Goal: Task Accomplishment & Management: Complete application form

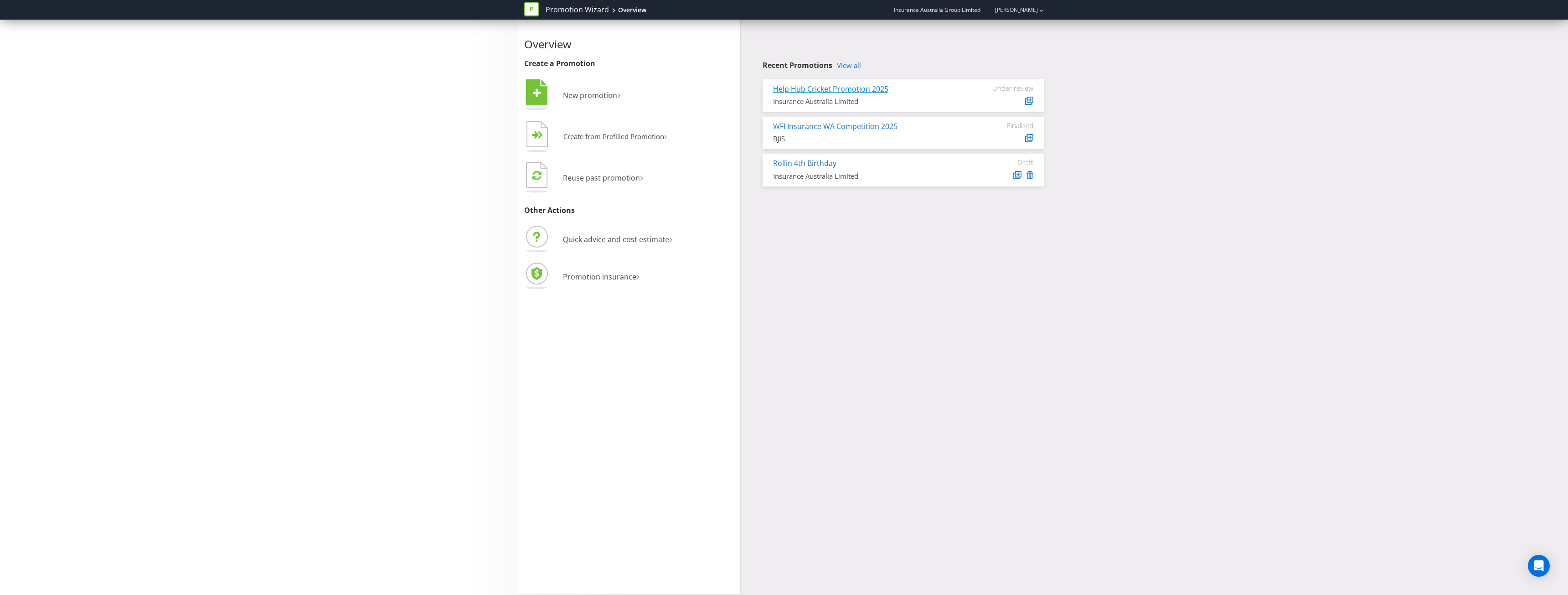
click at [826, 90] on link "Help Hub Cricket Promotion 2025" at bounding box center [831, 89] width 115 height 10
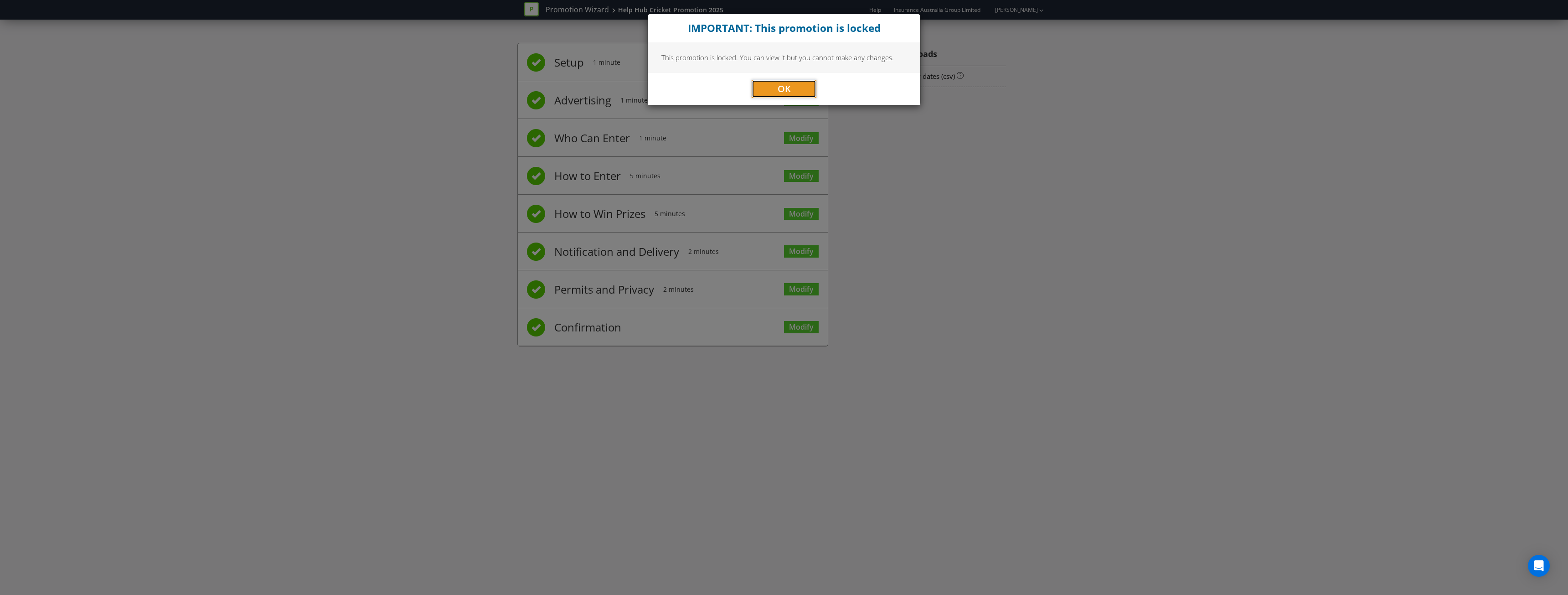
click at [802, 91] on button "OK" at bounding box center [784, 88] width 65 height 18
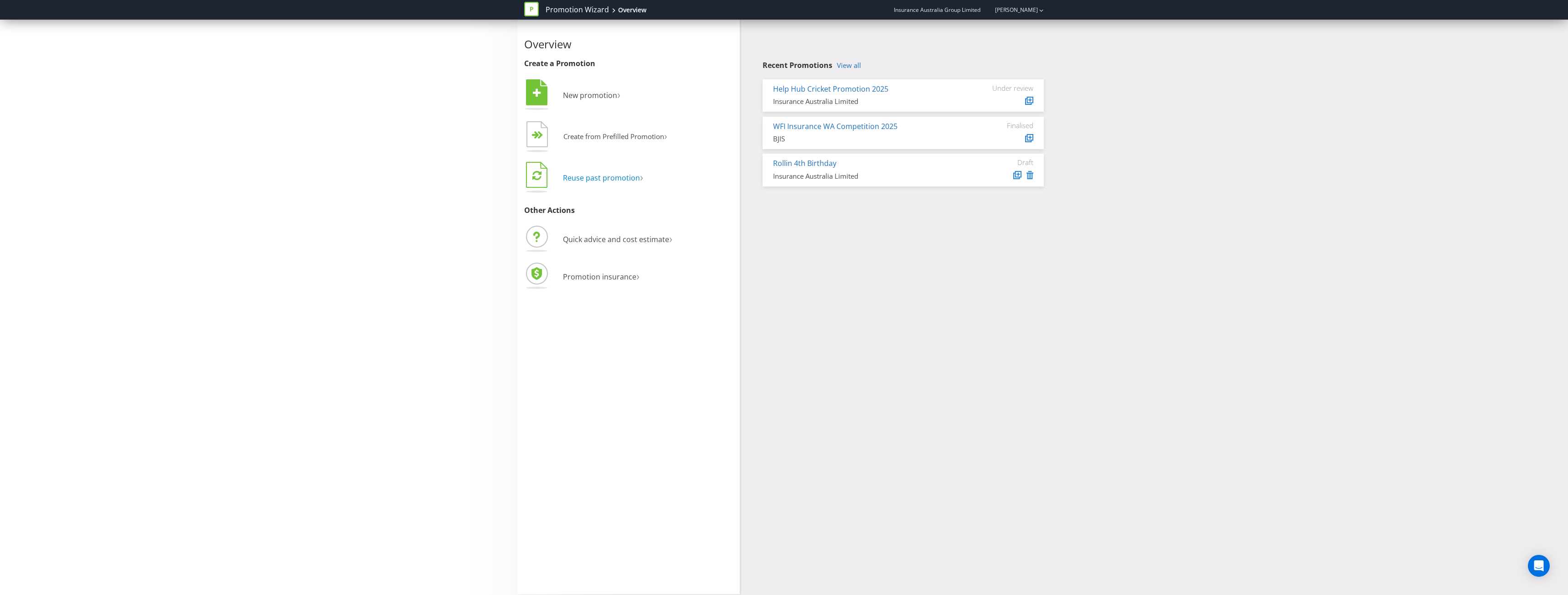
click at [610, 181] on span "Reuse past promotion" at bounding box center [602, 177] width 77 height 10
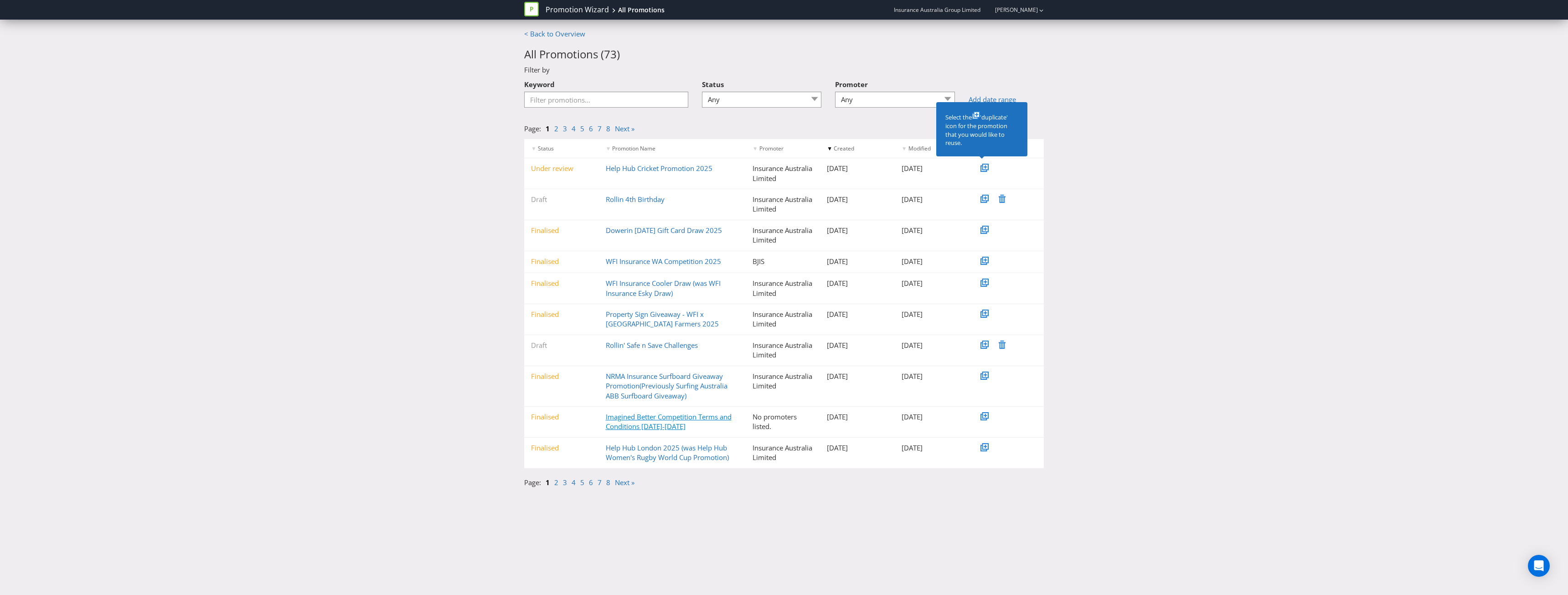
click at [618, 418] on link "Imagined Better Competition Terms and Conditions [DATE]-[DATE]" at bounding box center [668, 421] width 126 height 18
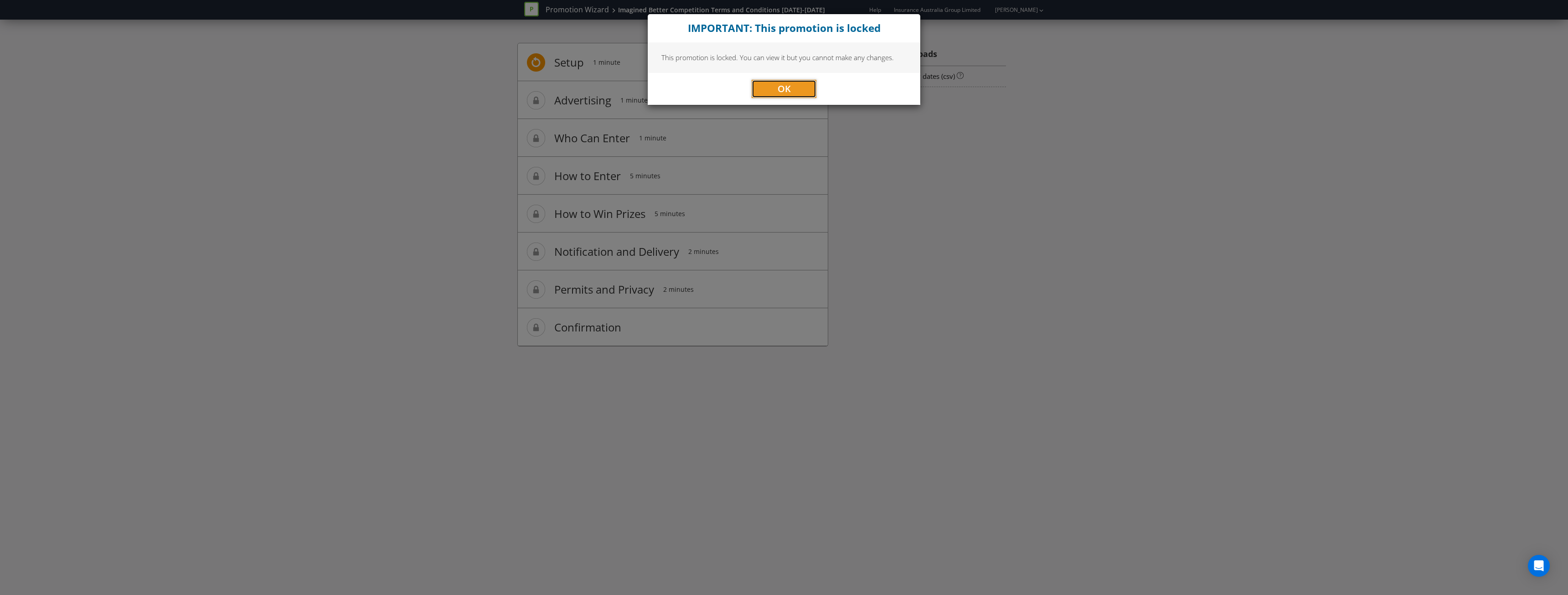
click at [801, 84] on button "OK" at bounding box center [784, 88] width 65 height 18
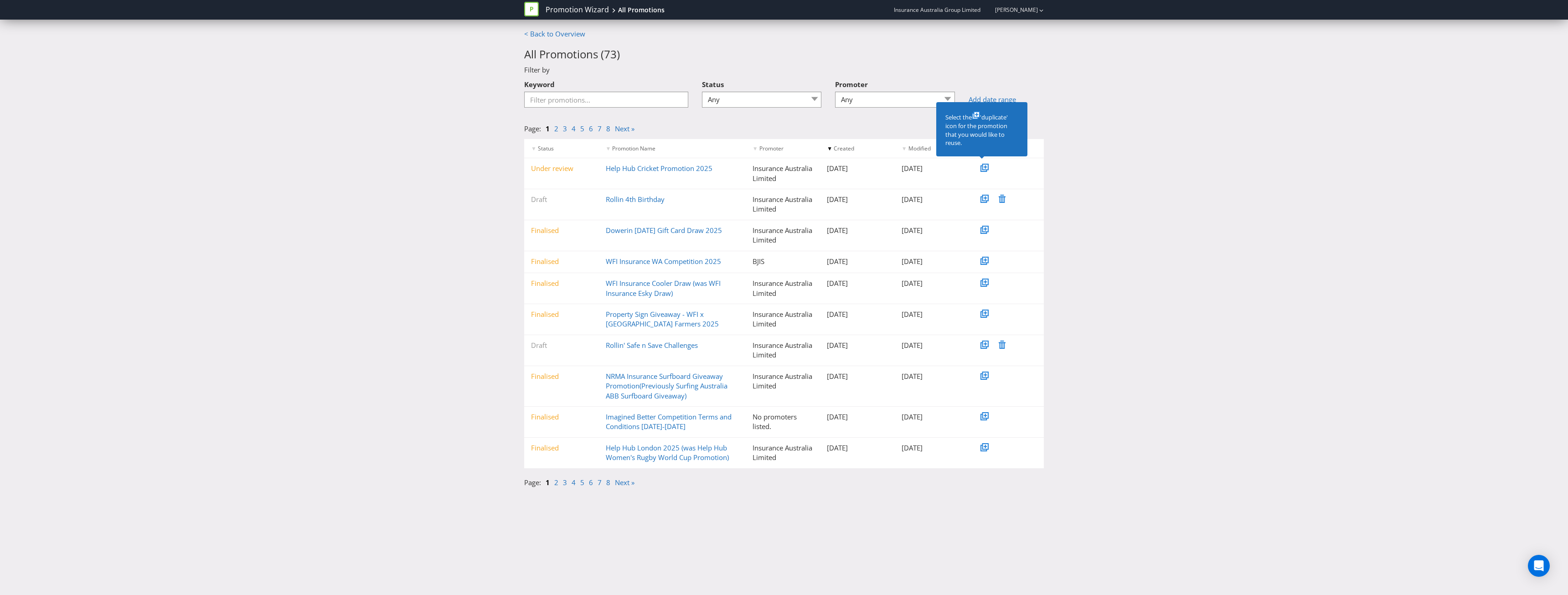
click at [985, 168] on icon at bounding box center [986, 167] width 3 height 3
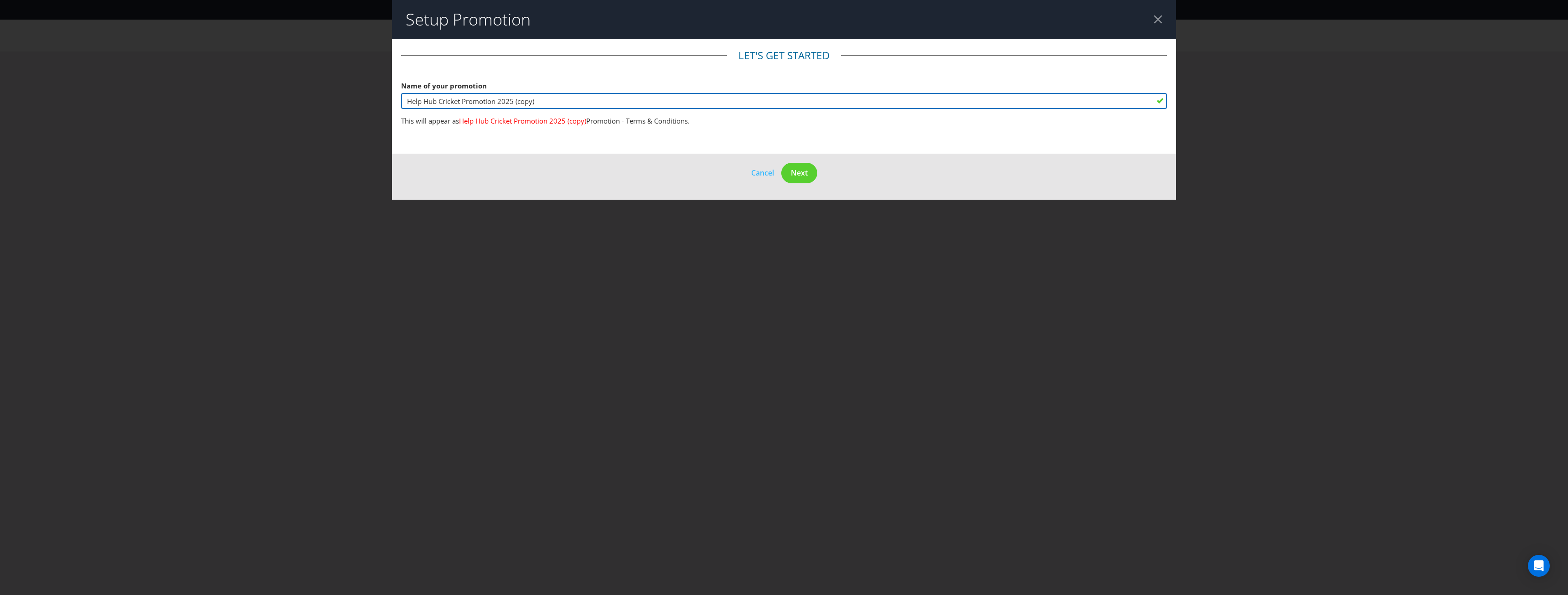
click at [548, 101] on input "Help Hub Cricket Promotion 2025 (copy)" at bounding box center [784, 101] width 766 height 16
drag, startPoint x: 548, startPoint y: 101, endPoint x: 324, endPoint y: 95, distance: 224.1
click at [324, 95] on div "Setup Promotion Let's get started Name of your promotion Help Hub Cricket Promo…" at bounding box center [784, 298] width 1568 height 595
drag, startPoint x: 510, startPoint y: 101, endPoint x: 458, endPoint y: 104, distance: 52.1
click at [458, 104] on input "Safer Journeys 2025 Promotion" at bounding box center [784, 101] width 766 height 16
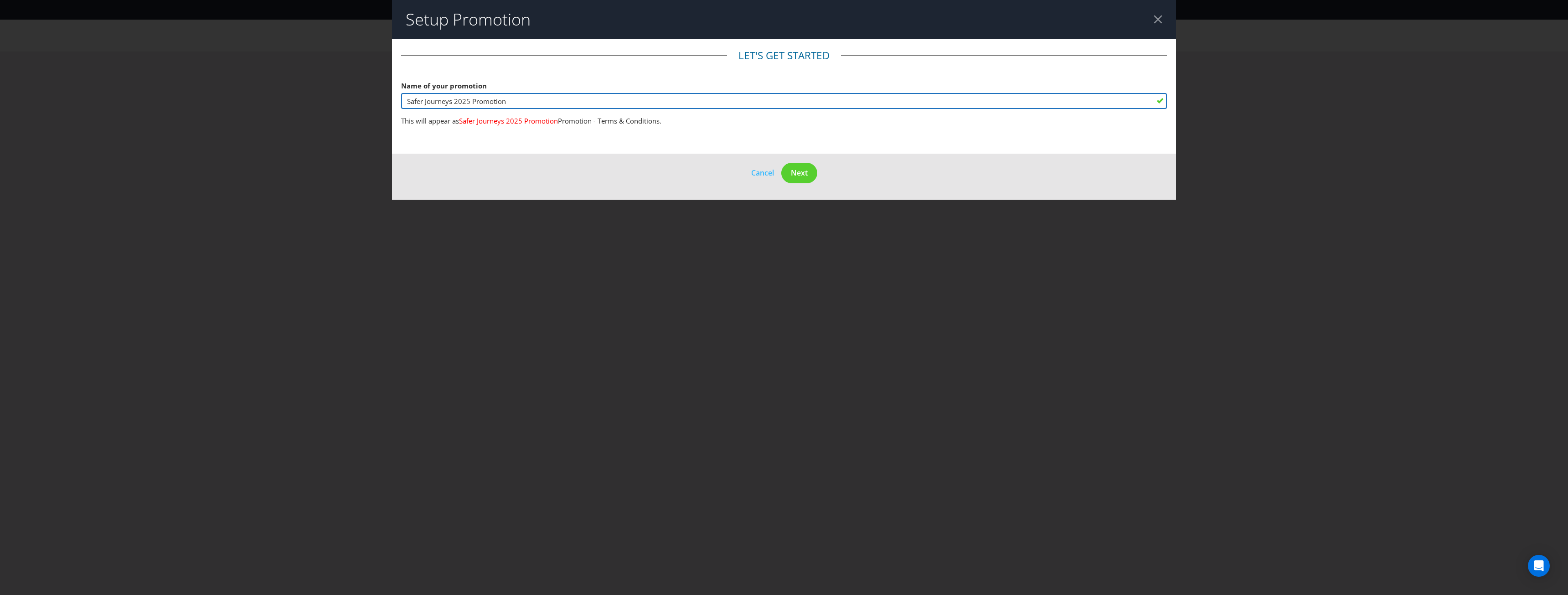
click at [458, 104] on input "Safer Journeys 2025 Promotion" at bounding box center [784, 101] width 766 height 16
click at [463, 100] on input "Safer Journeys 2025 Promotion" at bounding box center [784, 101] width 766 height 16
click at [497, 101] on input "Safer Journeys Promotion" at bounding box center [784, 101] width 766 height 16
click at [463, 98] on input "Safer Journeys Promotion" at bounding box center [784, 101] width 766 height 16
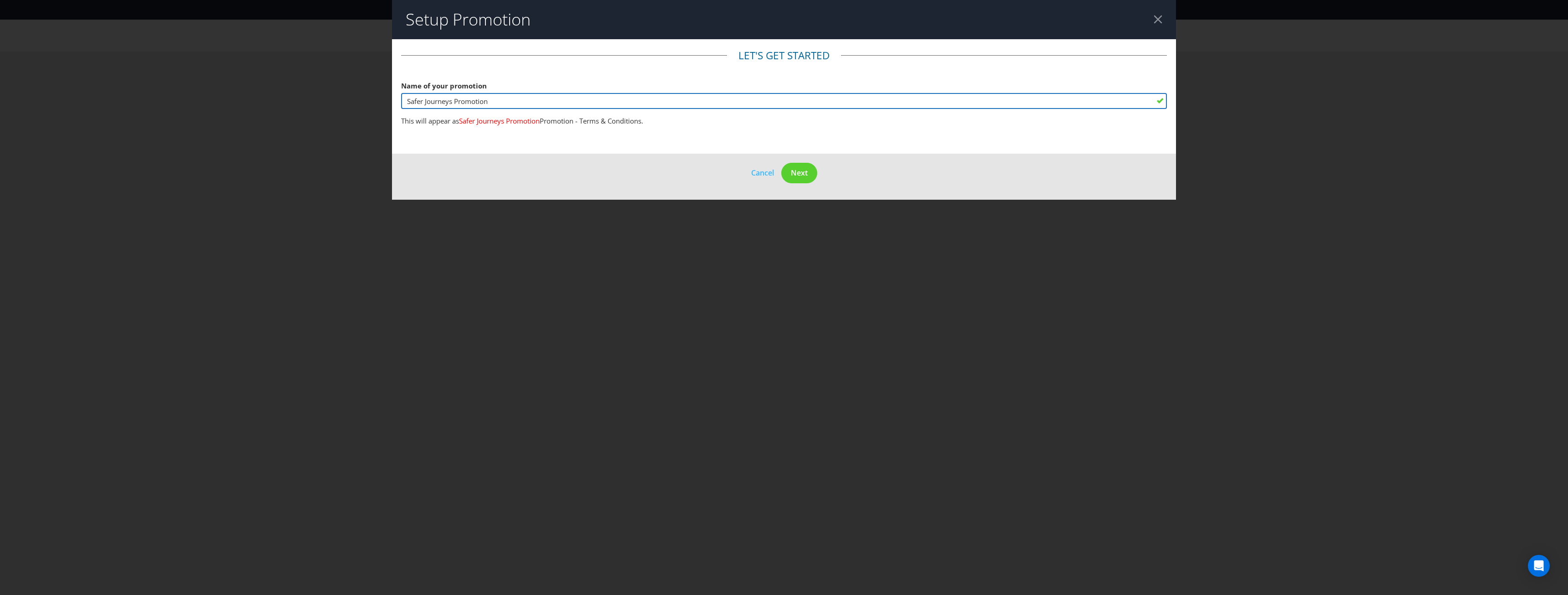
click at [463, 98] on input "Safer Journeys Promotion" at bounding box center [784, 101] width 766 height 16
click at [456, 101] on input "Safer Journeys Competition" at bounding box center [784, 101] width 766 height 16
click at [549, 103] on input "Safer Journeys Monthly Competition" at bounding box center [784, 101] width 766 height 16
type input "Safer Journeys Monthly Competition 2025/2026"
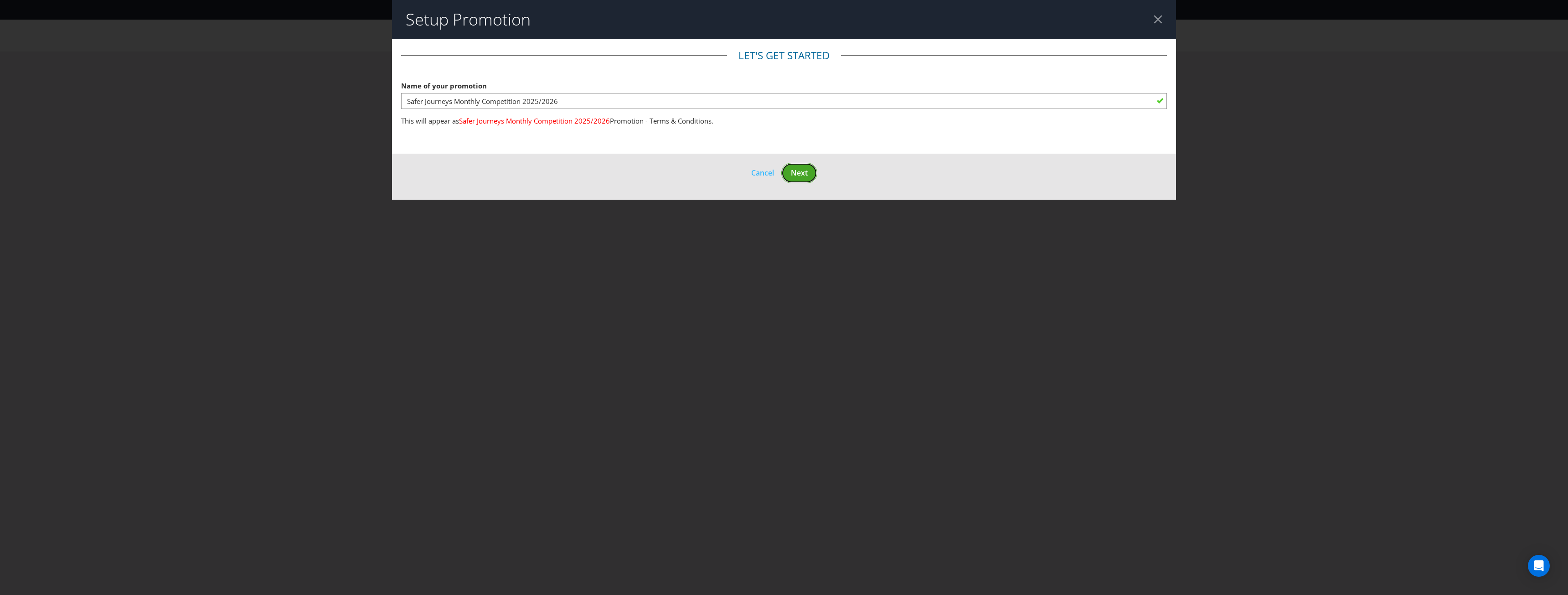
click at [795, 167] on button "Next" at bounding box center [799, 173] width 36 height 21
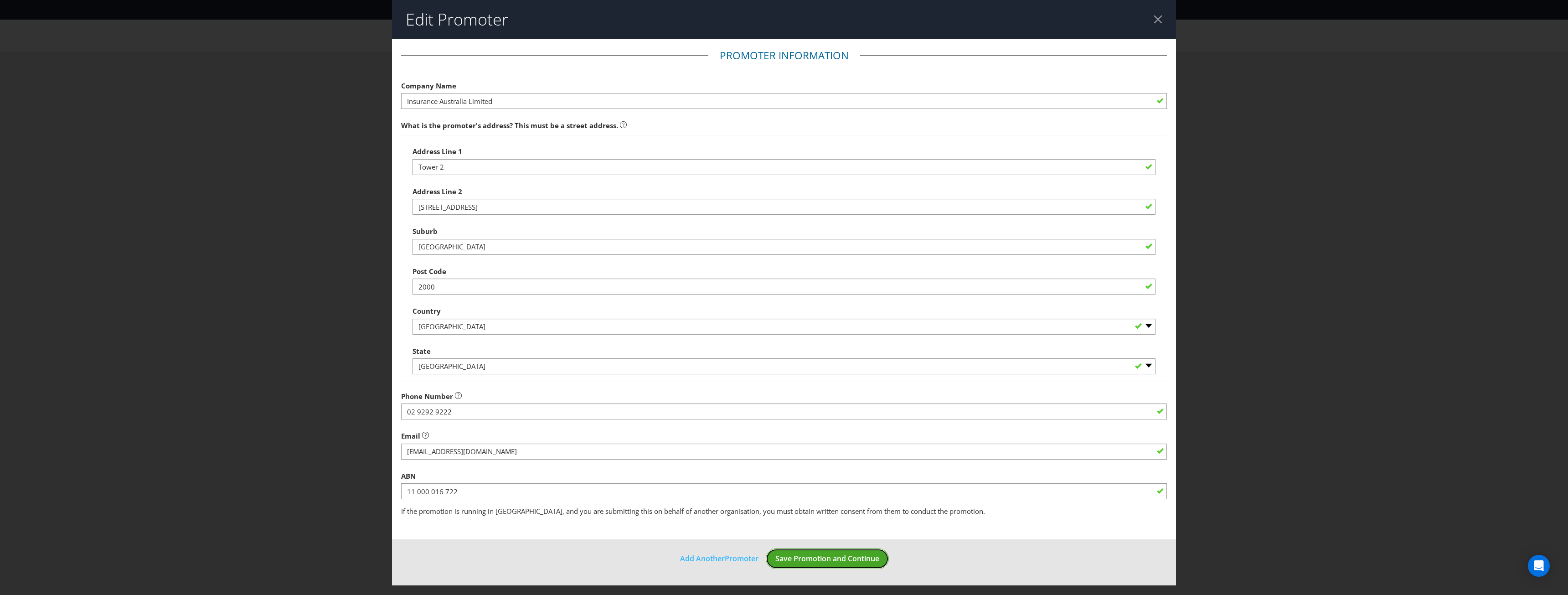
click at [812, 556] on span "Save Promotion and Continue" at bounding box center [828, 558] width 104 height 10
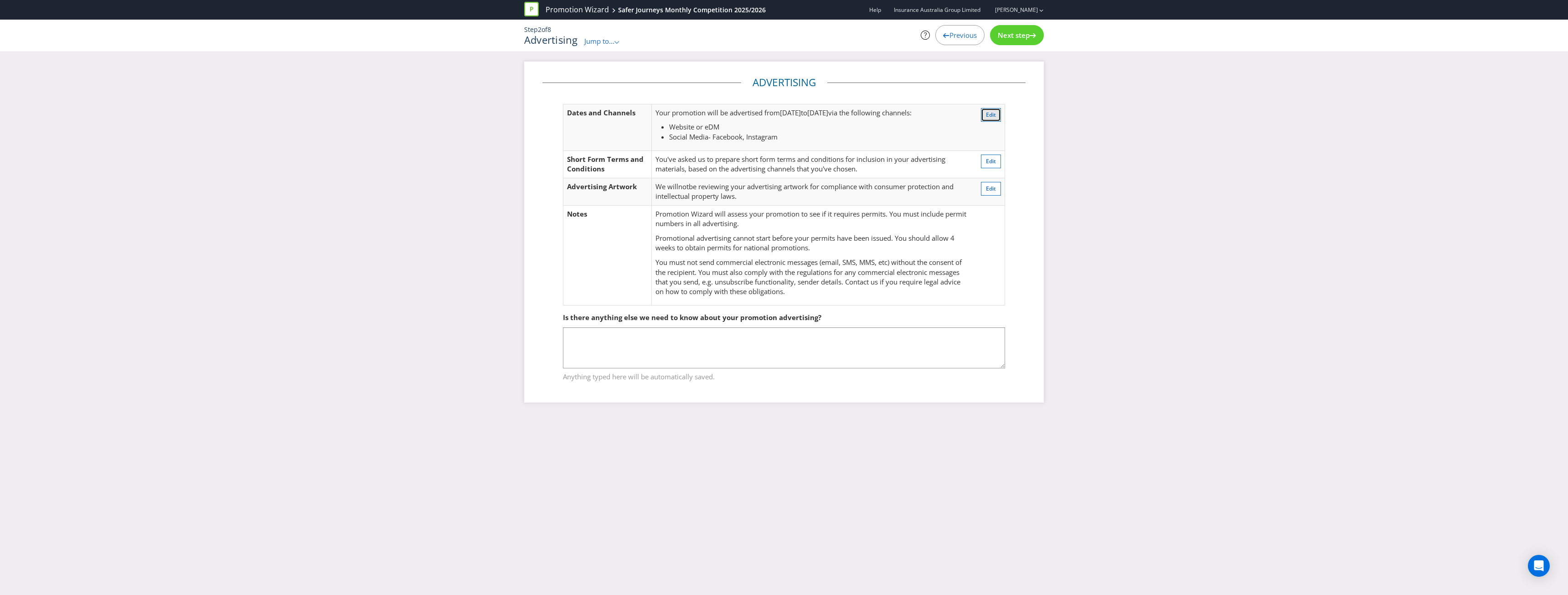
click at [984, 114] on button "Edit" at bounding box center [991, 115] width 20 height 14
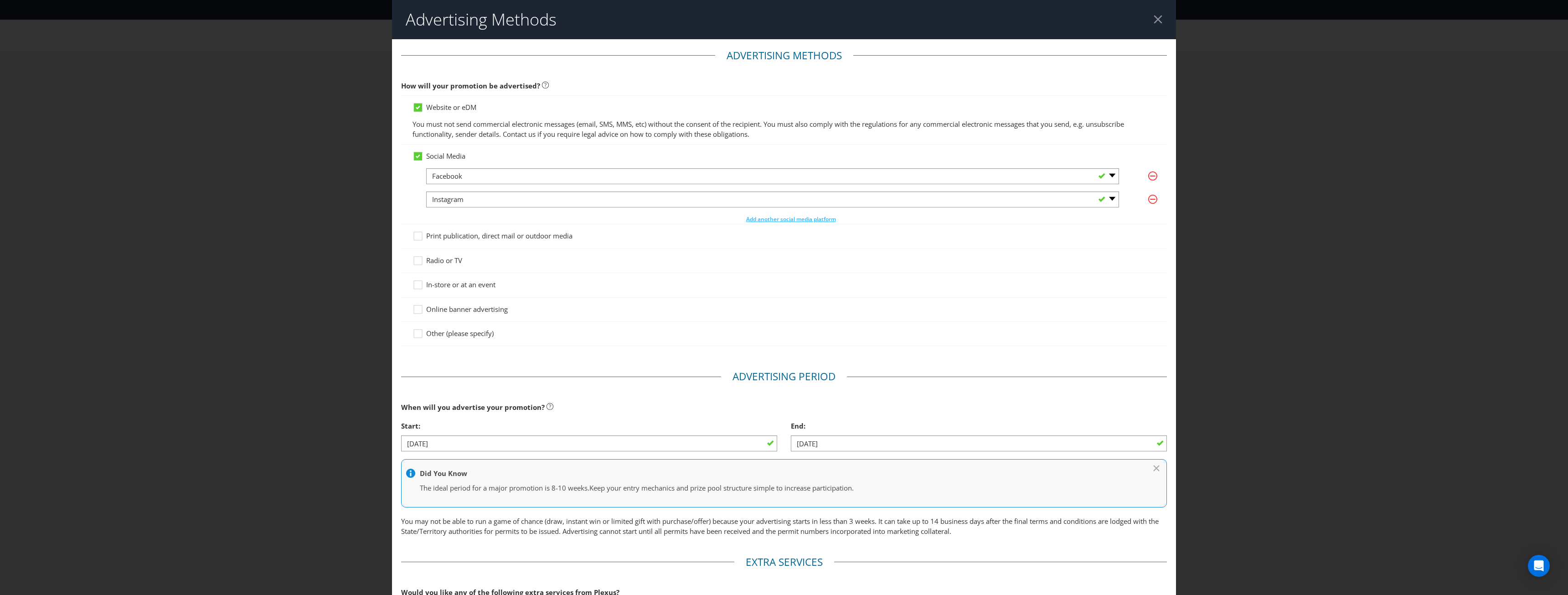
scroll to position [48, 0]
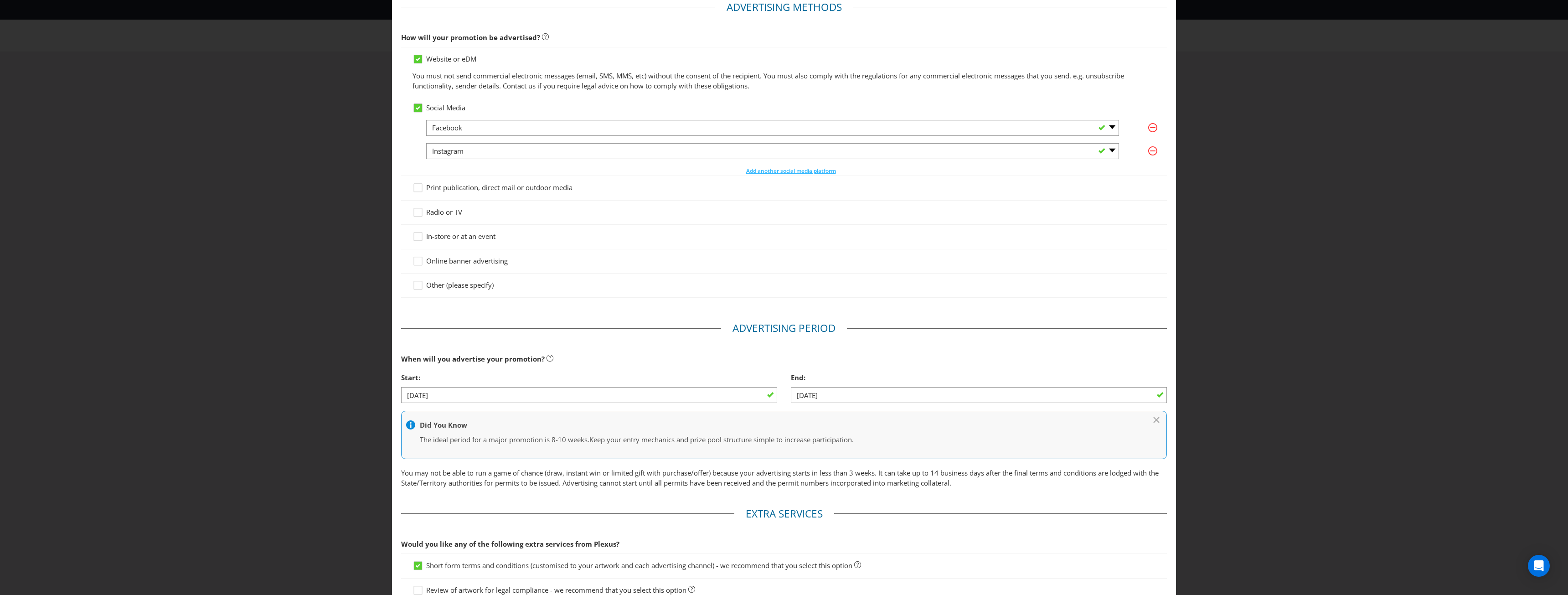
click at [415, 107] on icon at bounding box center [418, 107] width 5 height 4
click at [0, 0] on input "Social Media" at bounding box center [0, 0] width 0 height 0
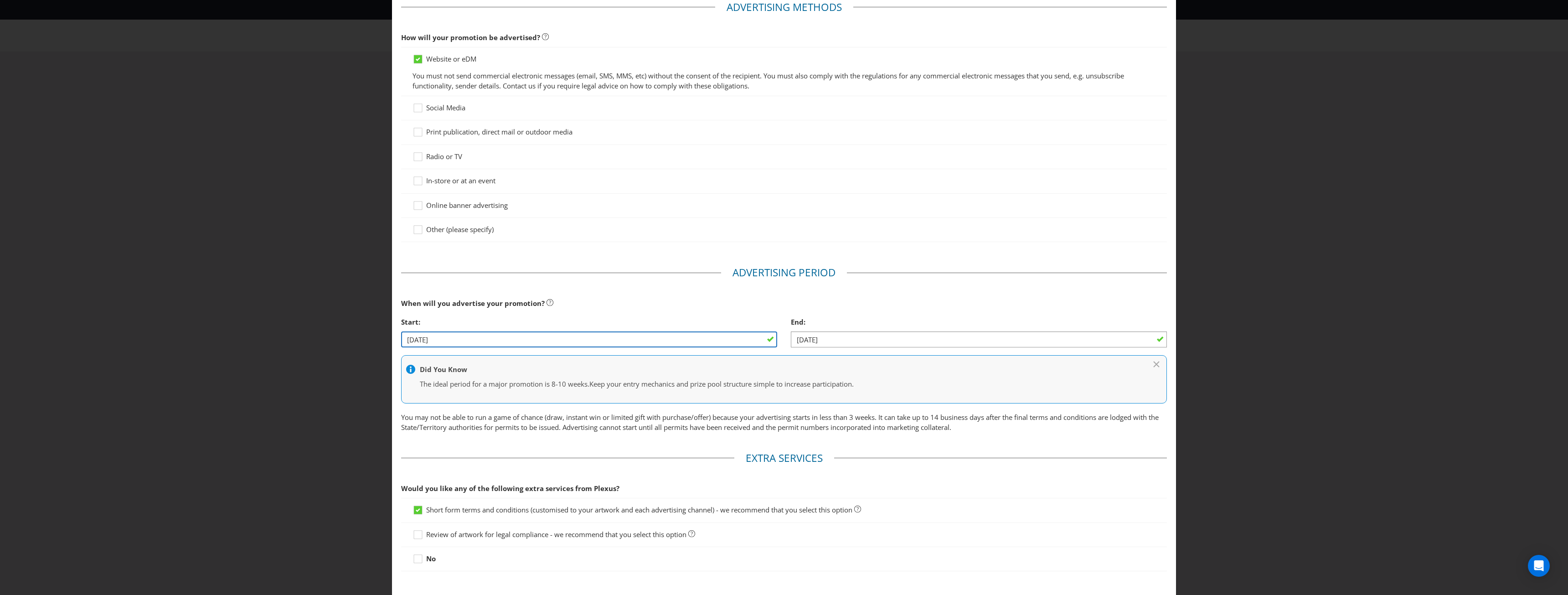
click at [532, 336] on input "[DATE]" at bounding box center [589, 339] width 376 height 16
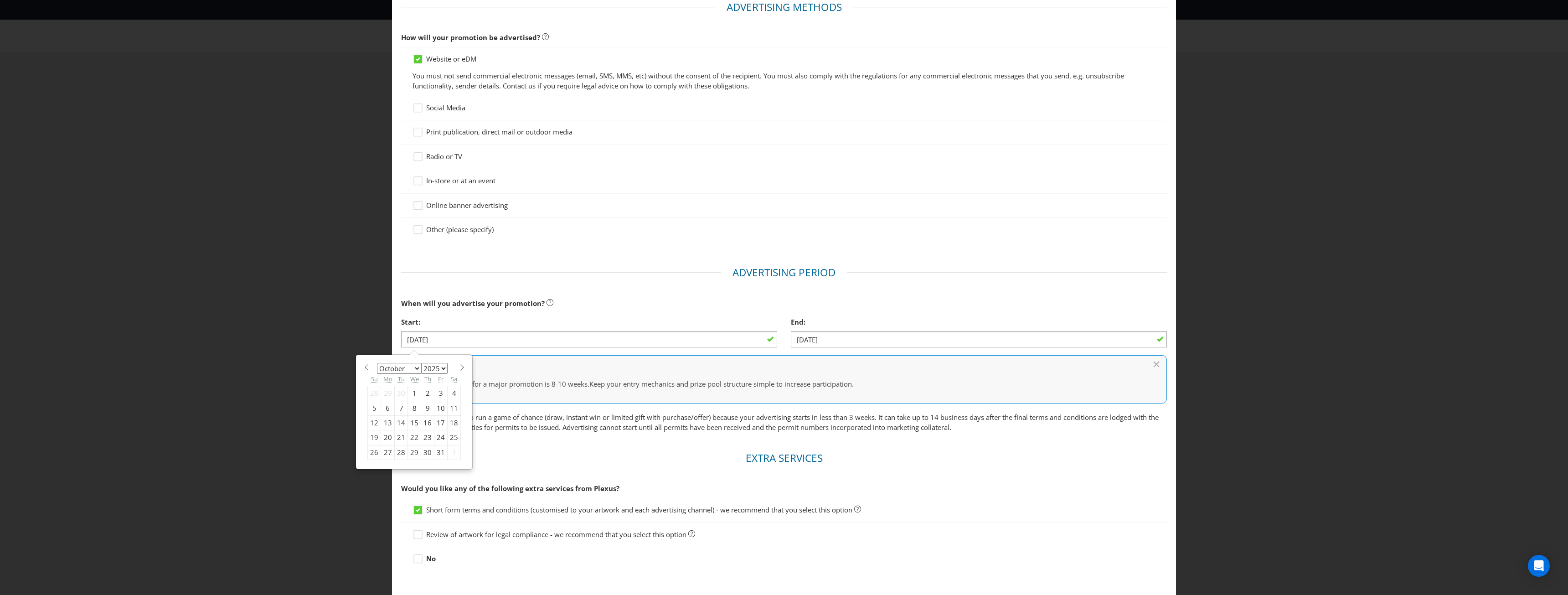
click at [416, 369] on select "January February March April May June July August September October November De…" at bounding box center [399, 368] width 44 height 11
select select "10"
click at [377, 362] on select "January February March April May June July August September October November De…" at bounding box center [399, 368] width 44 height 11
click at [448, 391] on div "1" at bounding box center [454, 393] width 13 height 14
type input "[DATE]"
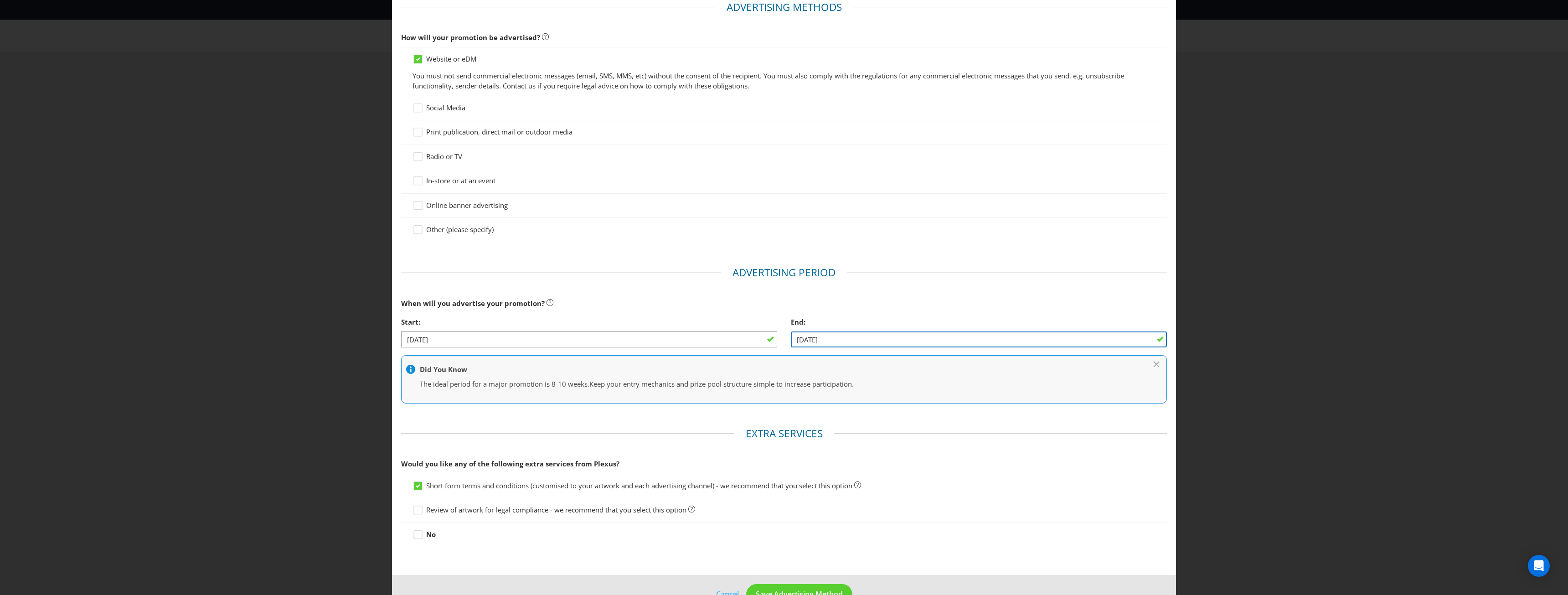
click at [874, 338] on input "[DATE]" at bounding box center [978, 339] width 376 height 16
click at [803, 372] on select "January February March April May June July August September October November De…" at bounding box center [788, 368] width 44 height 11
click at [819, 368] on select "2025 2026 2027 2028 2029 2030 2031 2032 2033 2034 2035" at bounding box center [824, 368] width 26 height 11
select select "2026"
click at [811, 362] on select "2025 2026 2027 2028 2029 2030 2031 2032 2033 2034 2035" at bounding box center [824, 368] width 26 height 11
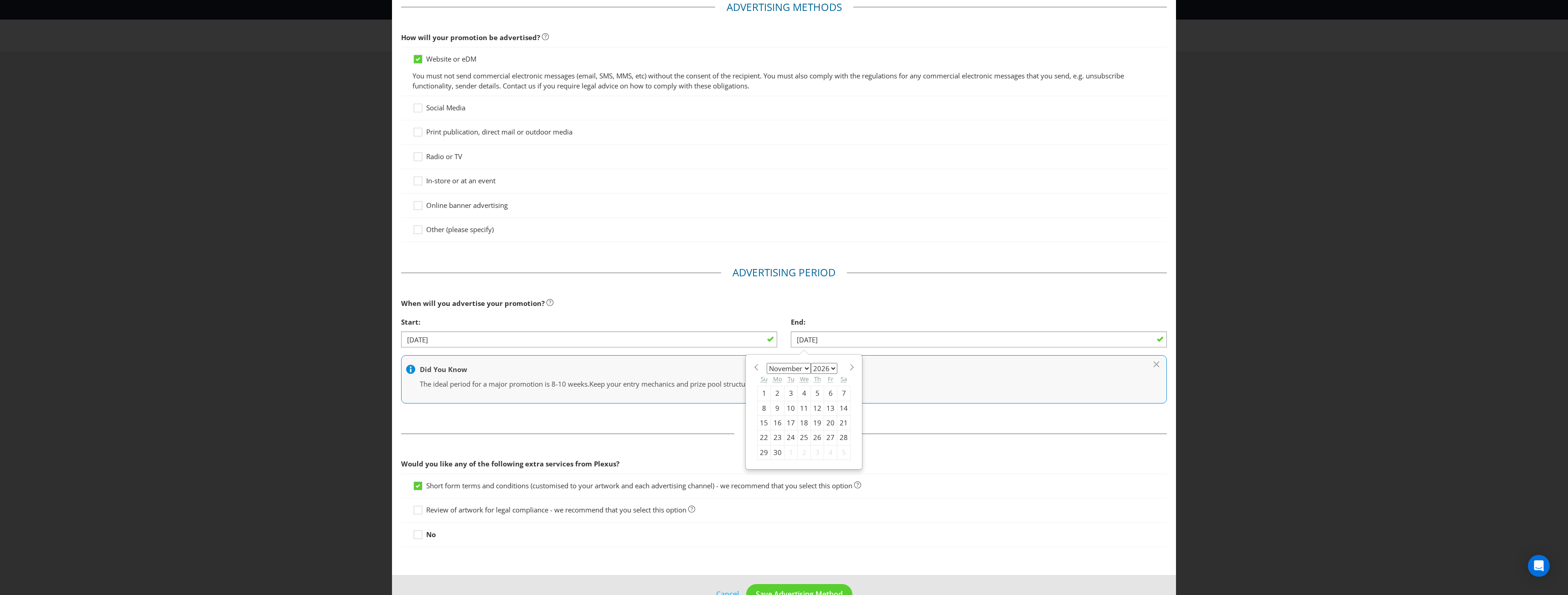
click at [799, 368] on select "January February March April May June July August September October November De…" at bounding box center [788, 368] width 44 height 11
select select "1"
click at [767, 362] on select "January February March April May June July August September October November De…" at bounding box center [788, 368] width 44 height 11
click at [840, 439] on div "28" at bounding box center [844, 438] width 13 height 14
type input "[DATE]"
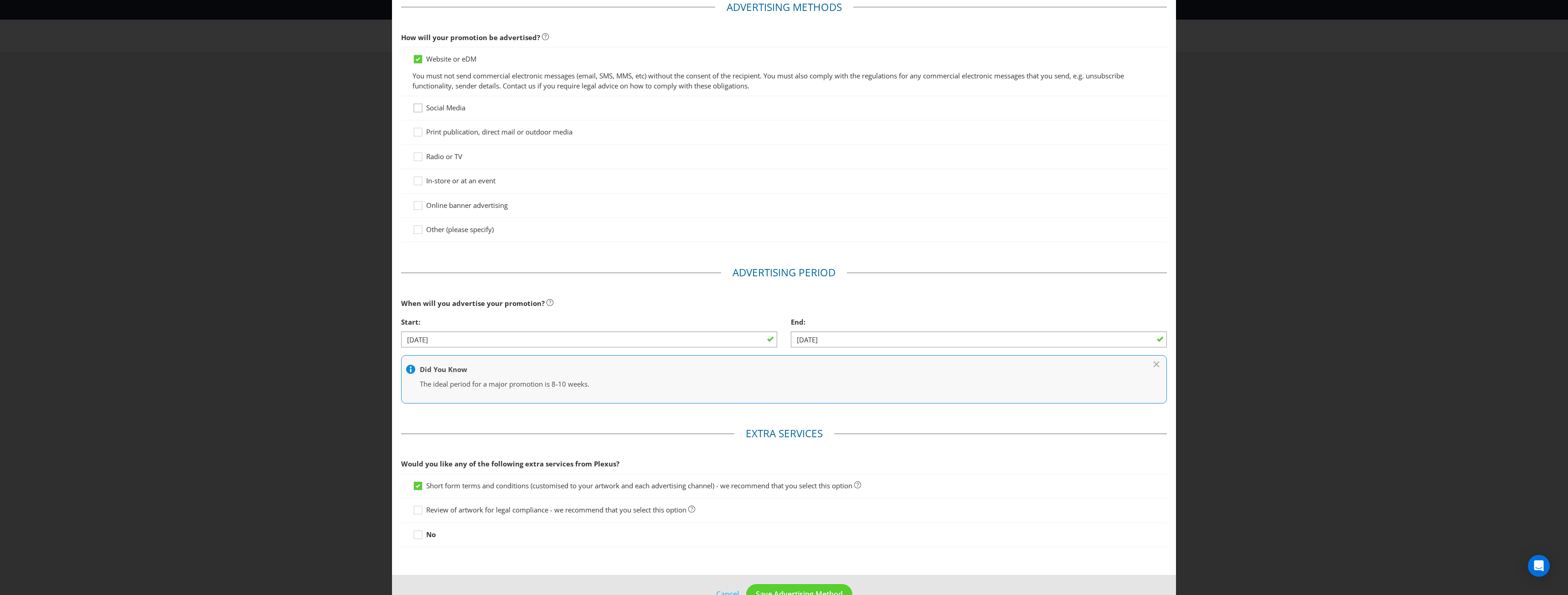
click at [416, 107] on div at bounding box center [418, 105] width 5 height 5
click at [0, 0] on input "Social Media" at bounding box center [0, 0] width 0 height 0
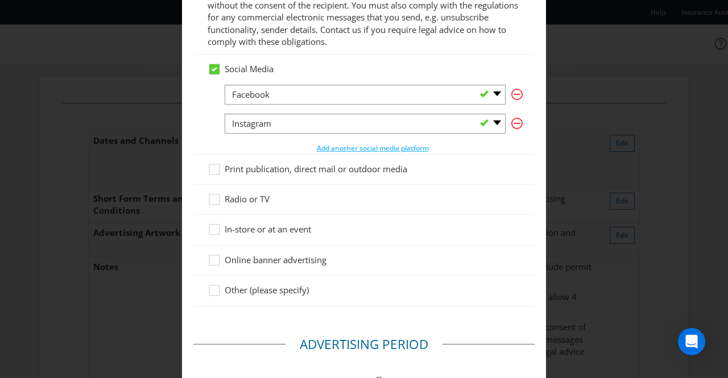
scroll to position [186, 0]
